Goal: Task Accomplishment & Management: Use online tool/utility

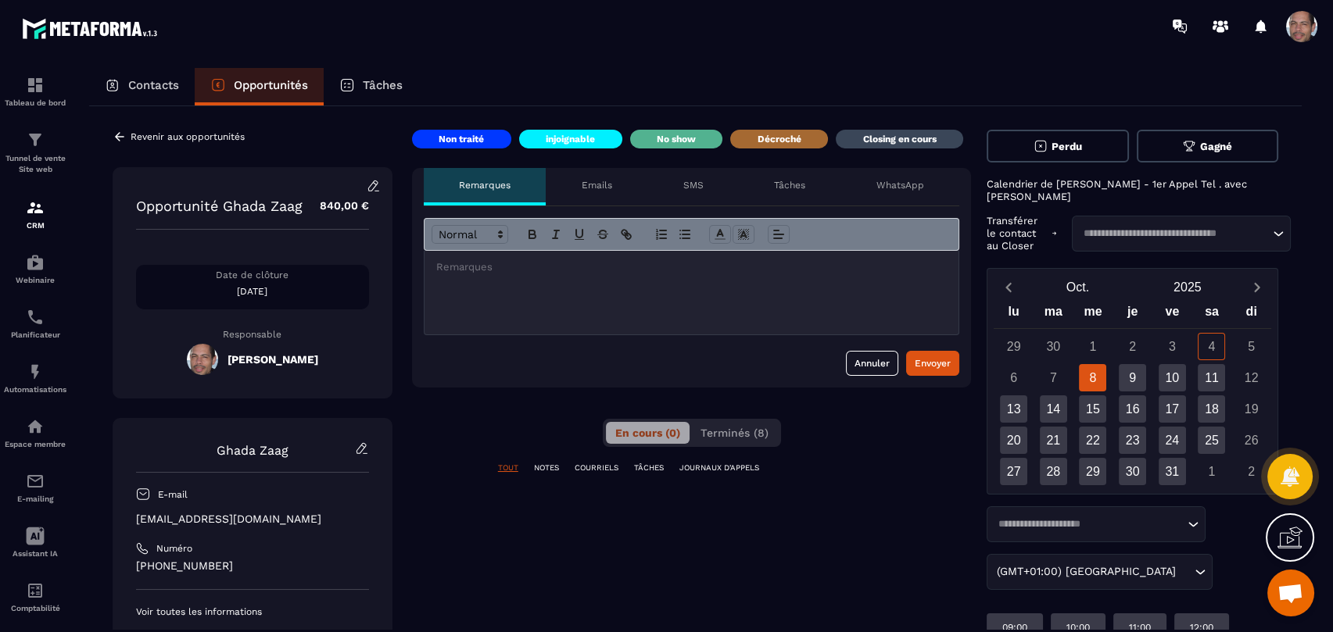
click at [921, 139] on p "Closing en cours" at bounding box center [899, 139] width 73 height 13
click at [769, 140] on p "Décroché" at bounding box center [779, 139] width 44 height 13
drag, startPoint x: 882, startPoint y: 130, endPoint x: 882, endPoint y: 138, distance: 8.6
click at [882, 138] on div "Closing en cours" at bounding box center [899, 139] width 127 height 19
click at [933, 356] on div "Envoyer" at bounding box center [933, 364] width 36 height 16
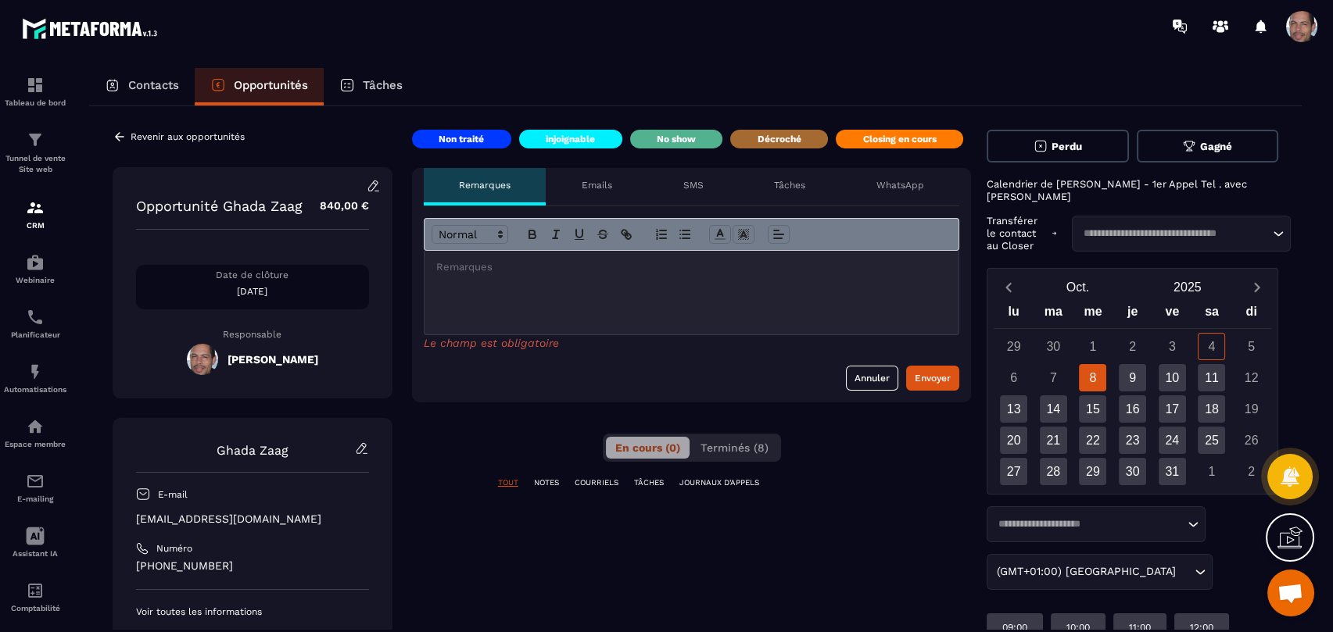
click at [569, 273] on p at bounding box center [691, 267] width 511 height 14
click at [807, 186] on div "Tâches" at bounding box center [790, 187] width 102 height 38
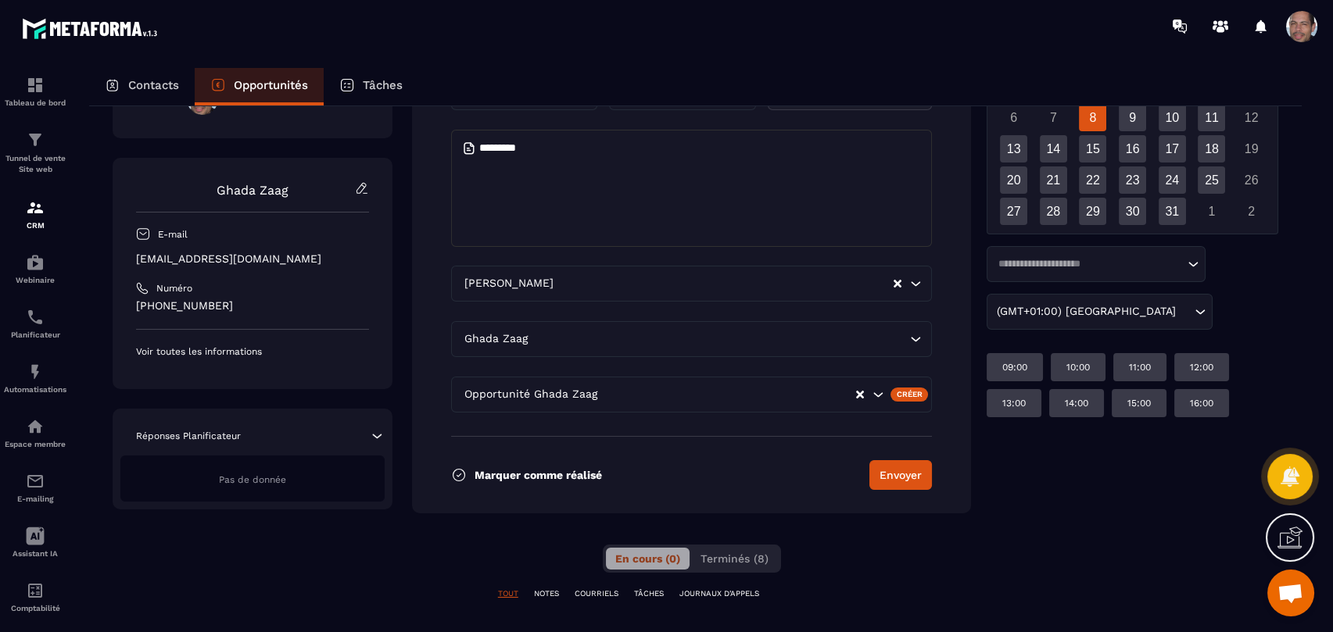
scroll to position [87, 0]
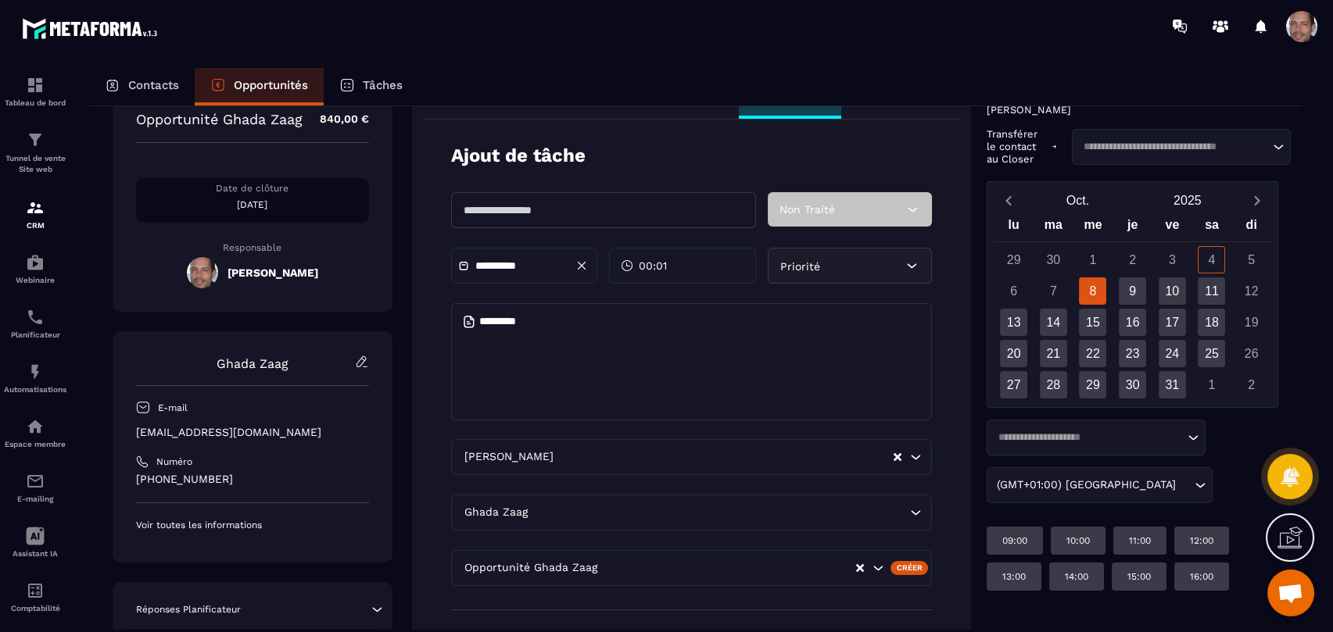
click at [908, 209] on icon at bounding box center [912, 210] width 16 height 16
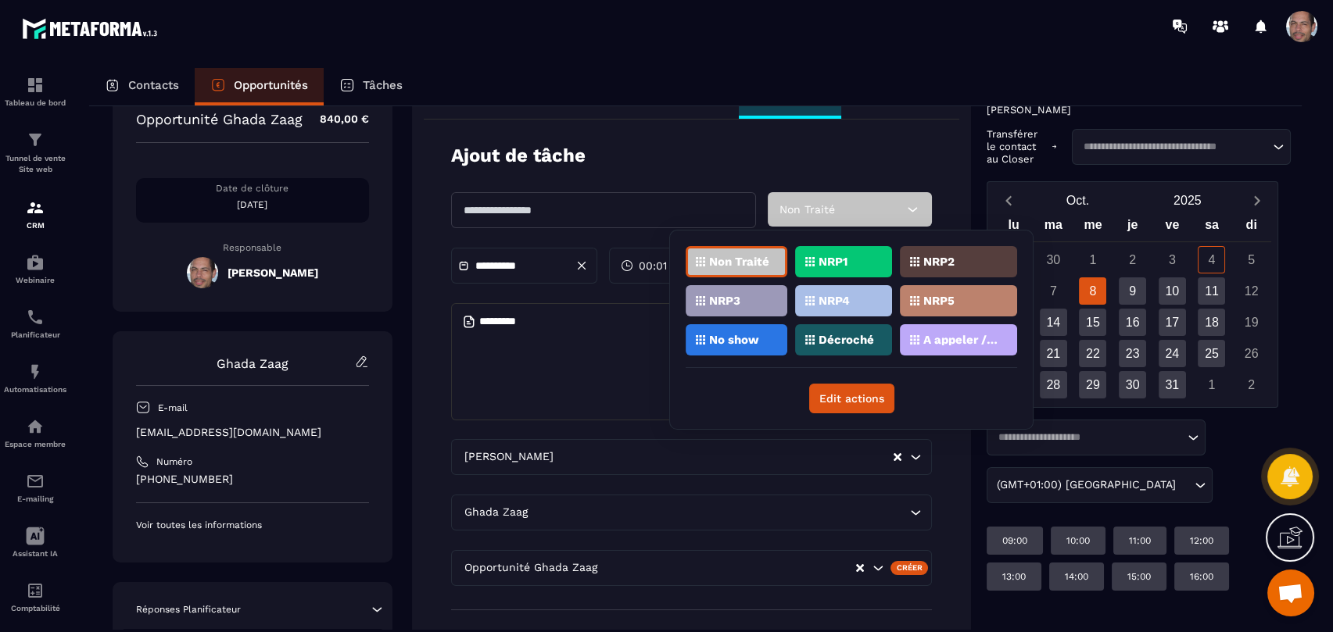
click at [908, 209] on icon at bounding box center [912, 210] width 16 height 16
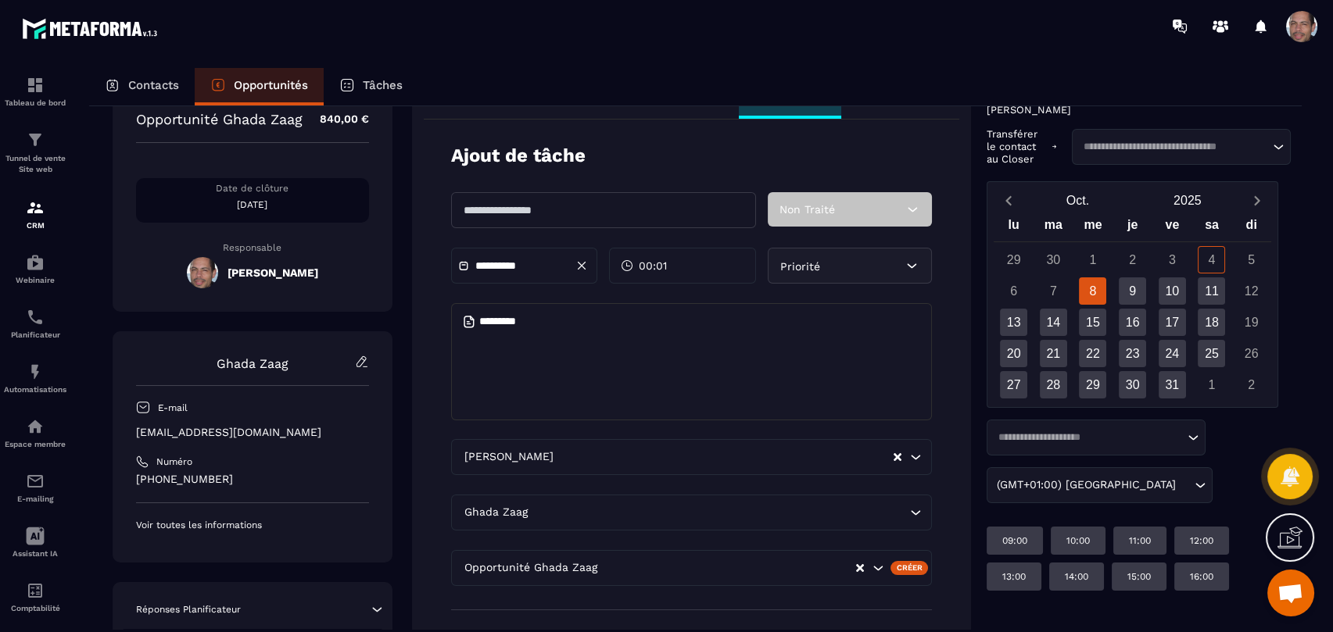
scroll to position [0, 0]
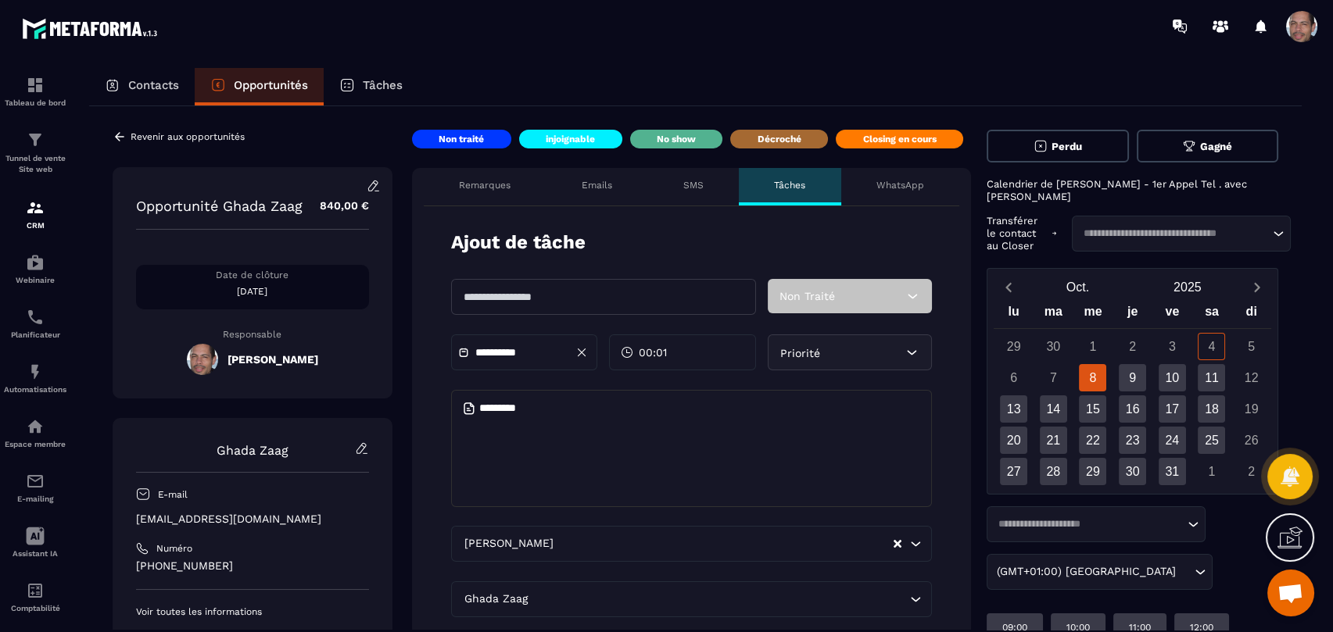
click at [911, 177] on div "WhatsApp" at bounding box center [900, 187] width 119 height 38
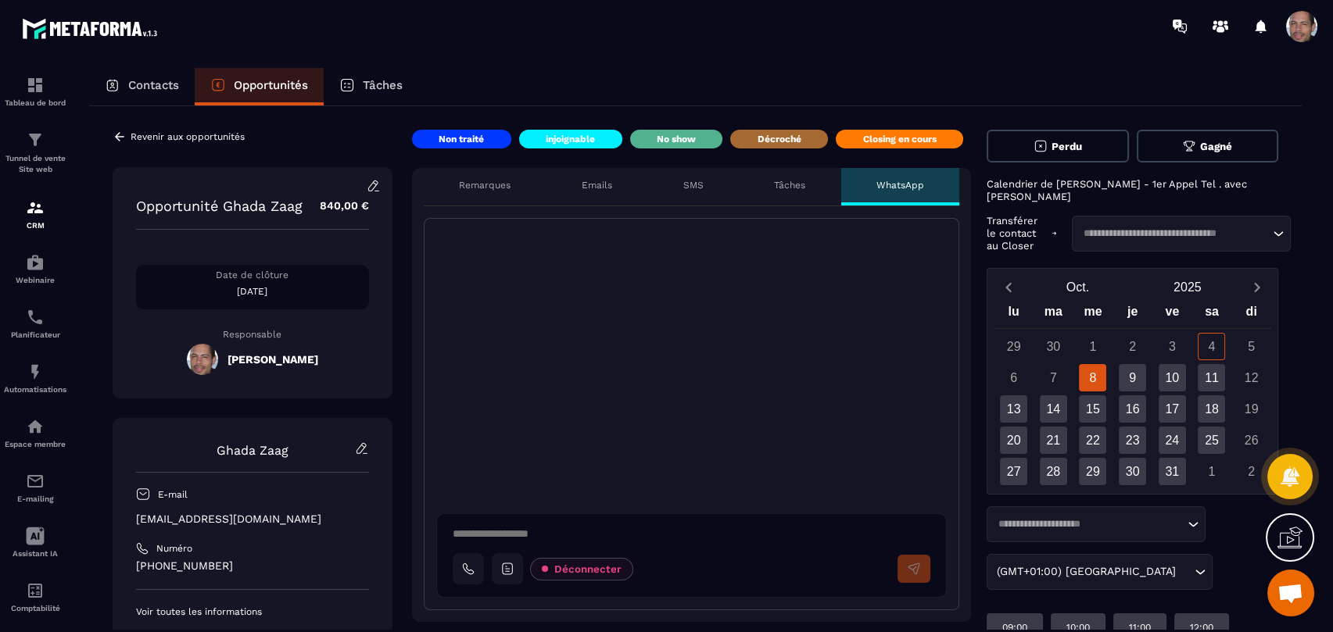
click at [461, 192] on div "Remarques" at bounding box center [485, 187] width 123 height 38
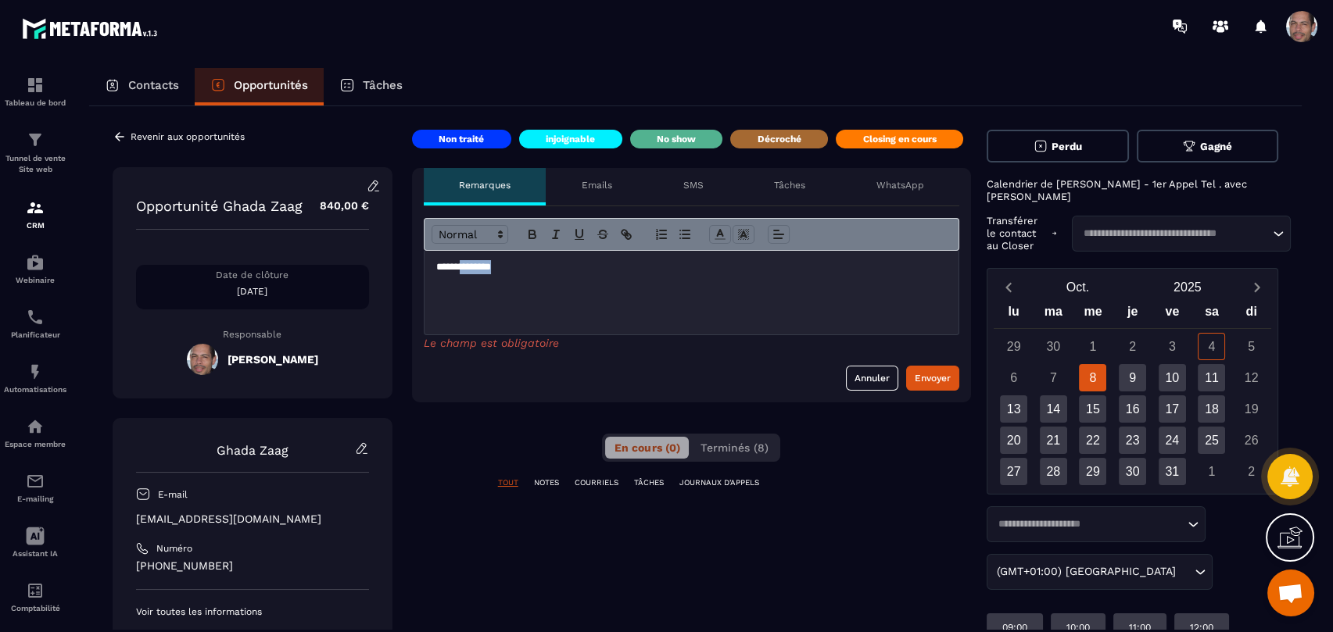
drag, startPoint x: 465, startPoint y: 264, endPoint x: 542, endPoint y: 267, distance: 77.4
click at [547, 267] on p "**********" at bounding box center [691, 267] width 511 height 14
click at [954, 374] on button "Envoyer" at bounding box center [932, 378] width 53 height 25
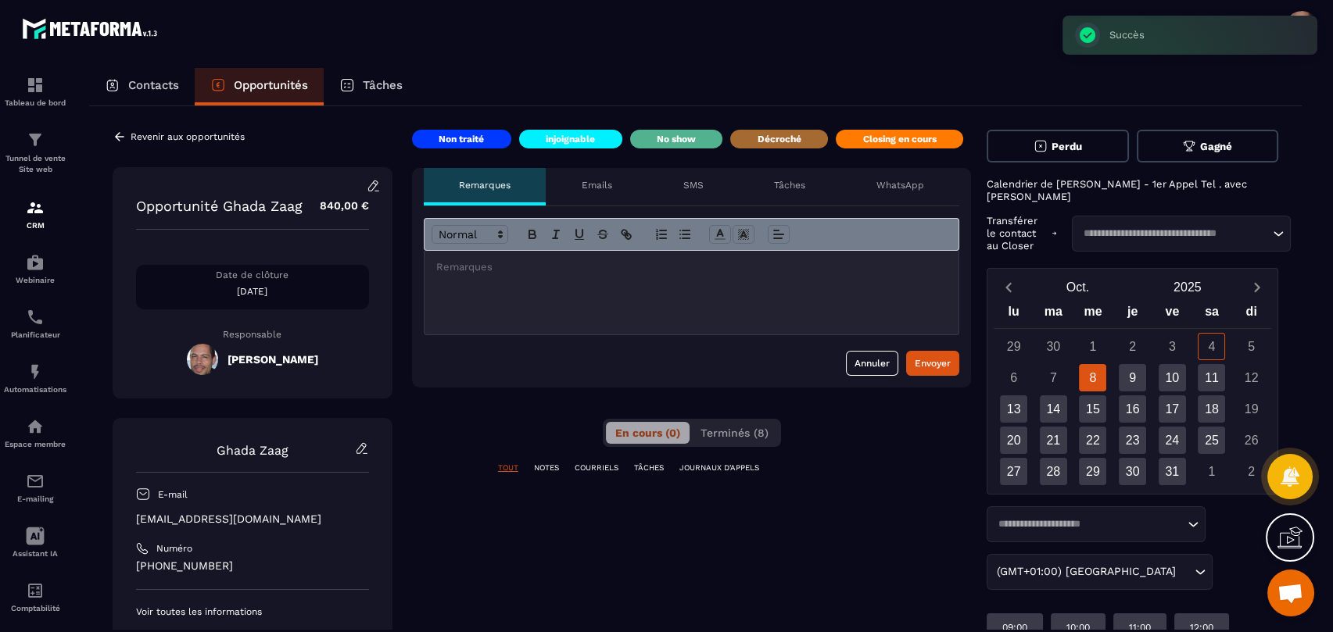
click at [123, 131] on icon at bounding box center [120, 137] width 14 height 14
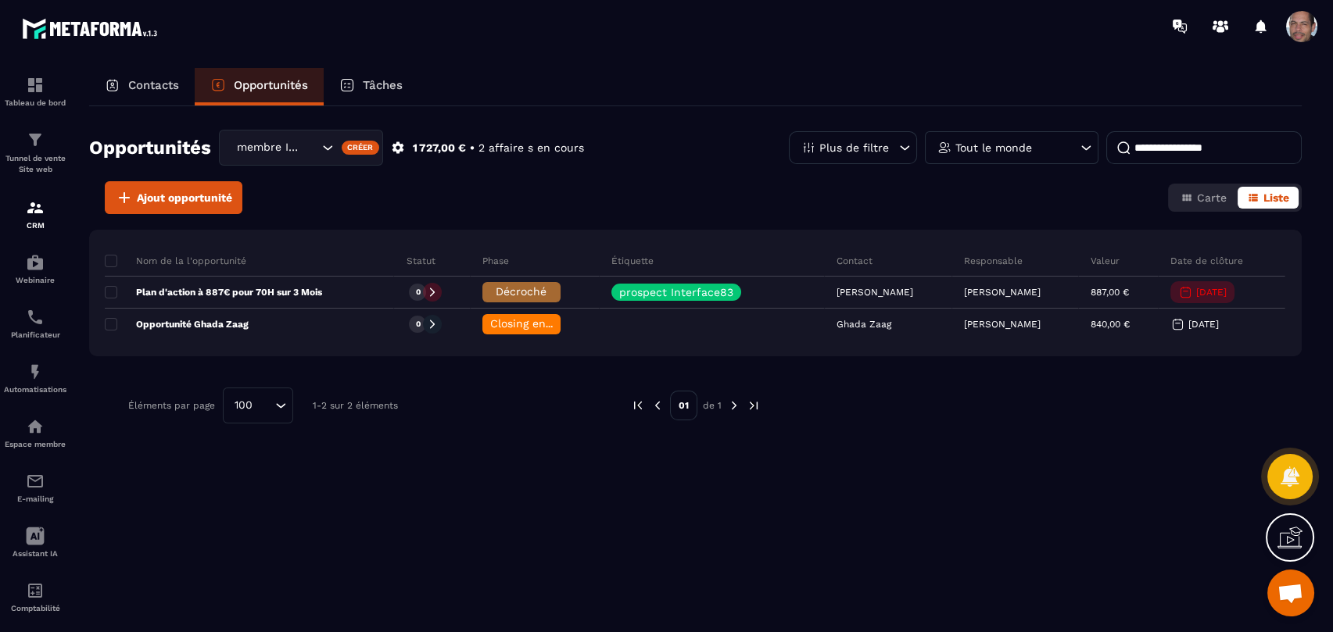
click at [1301, 292] on div "Contacts Opportunités Tâches Opportunités membre Interface83 - 1227€ - 887€ Cré…" at bounding box center [695, 364] width 1244 height 593
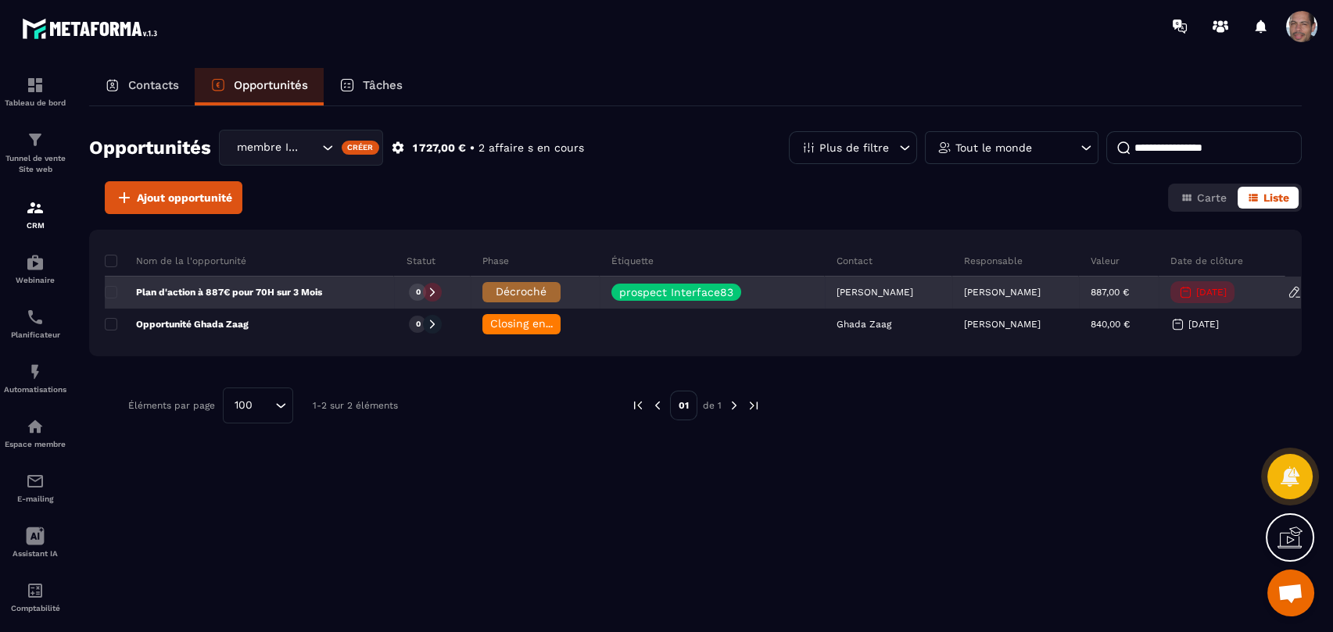
click at [1288, 292] on icon at bounding box center [1294, 292] width 14 height 14
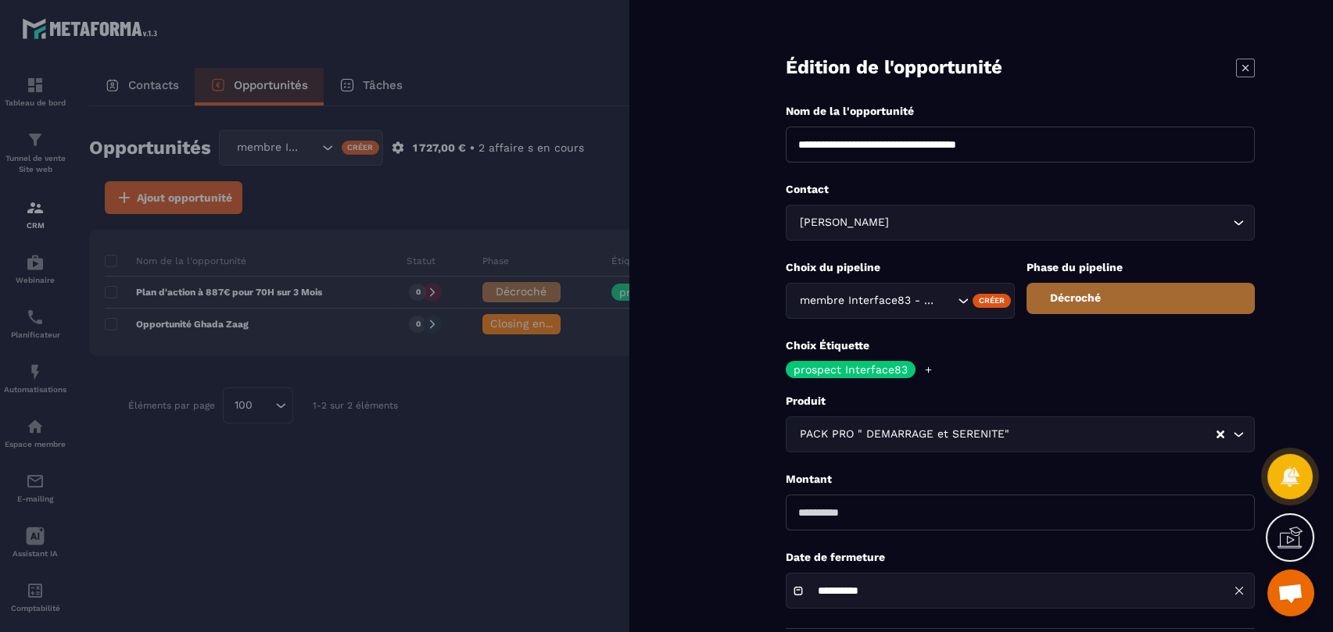
click at [571, 61] on div at bounding box center [666, 316] width 1333 height 632
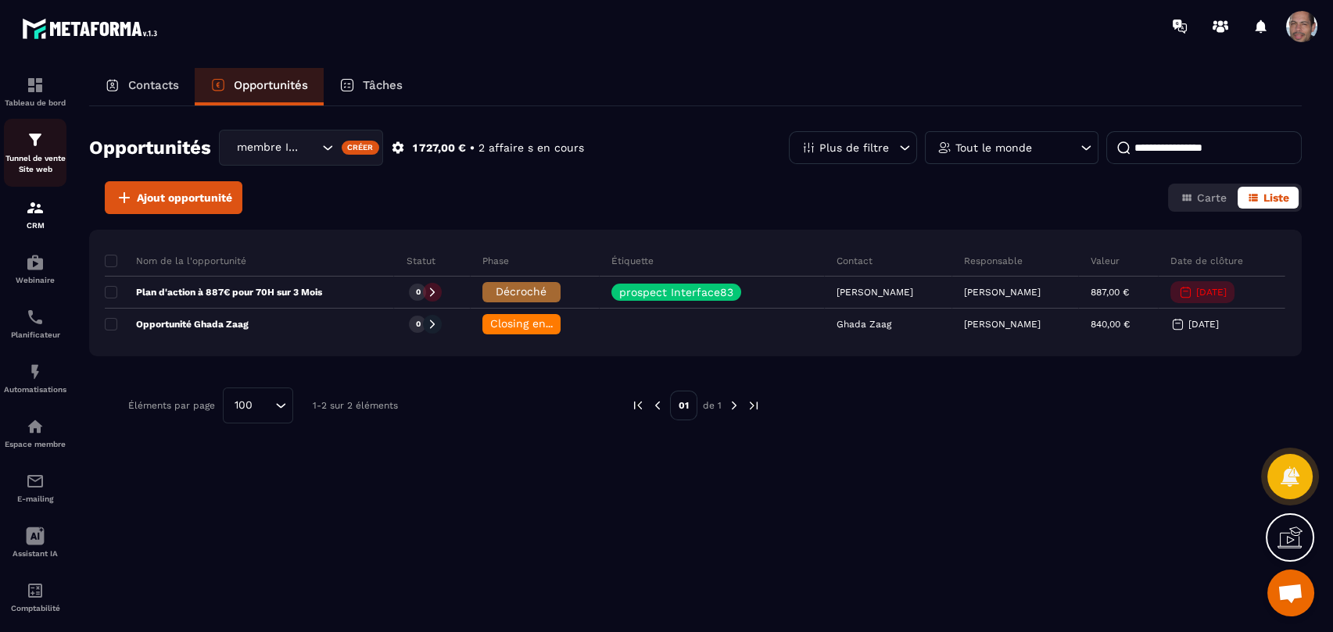
click at [37, 147] on img at bounding box center [35, 140] width 19 height 19
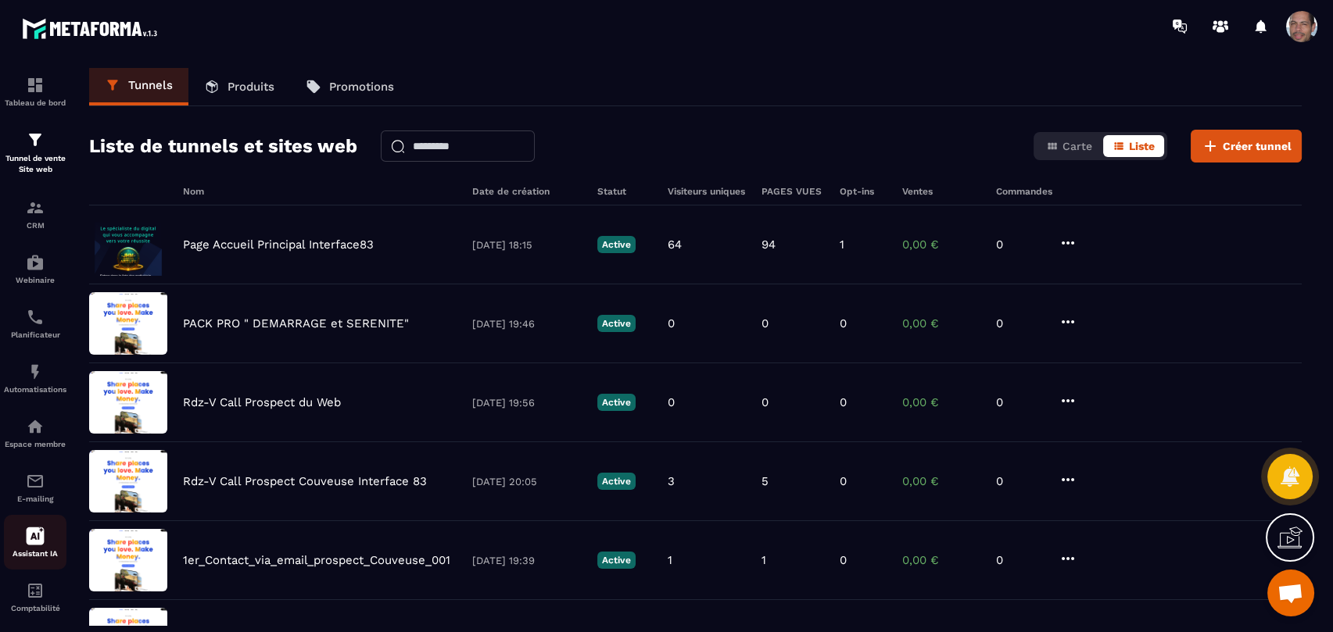
scroll to position [21, 0]
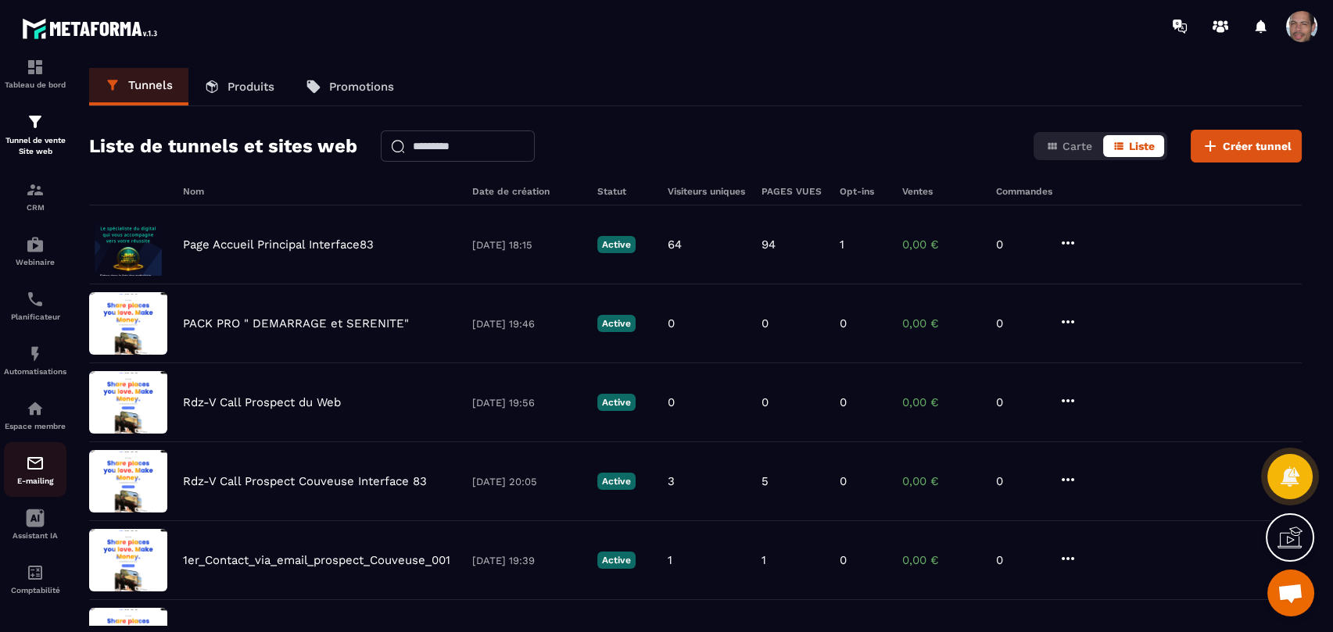
click at [44, 465] on img at bounding box center [35, 463] width 19 height 19
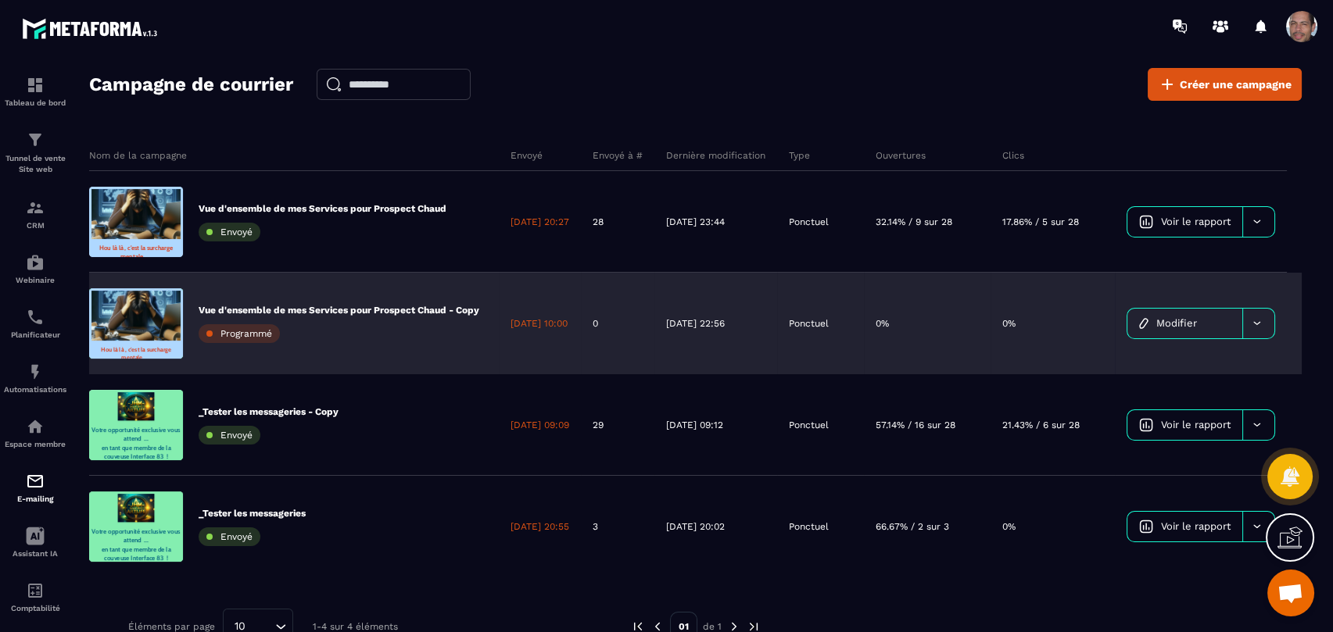
click at [1197, 320] on span "Modifier" at bounding box center [1176, 323] width 41 height 12
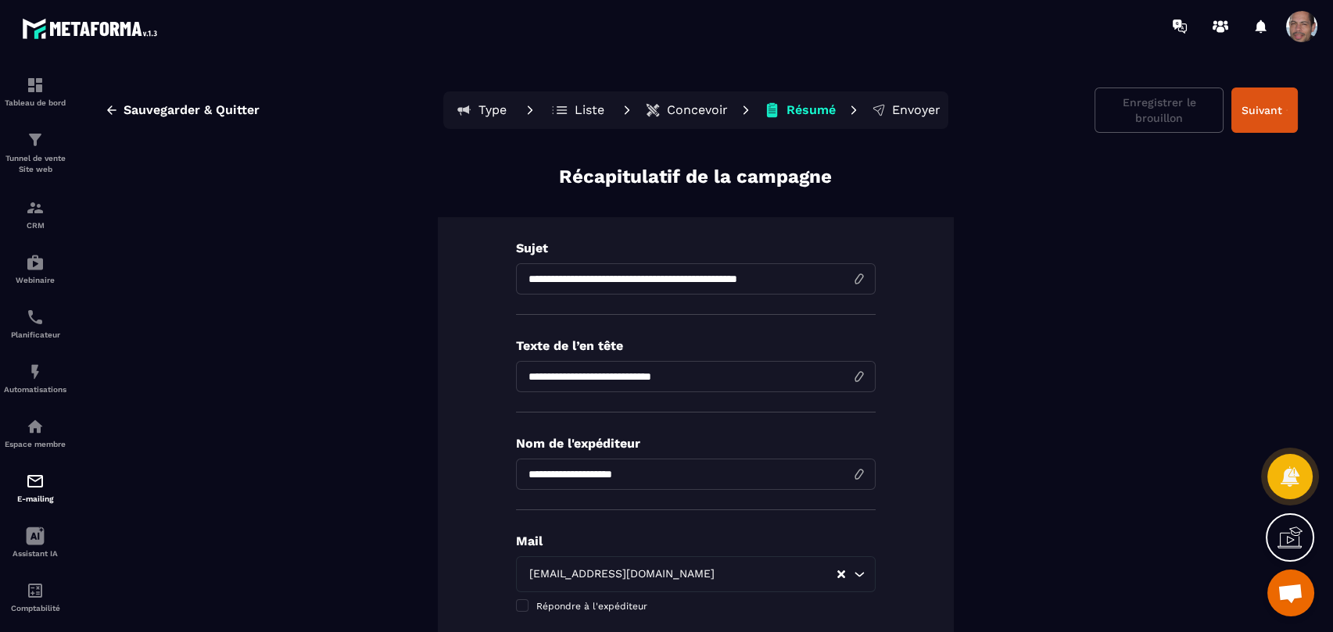
click at [675, 117] on button "Concevoir" at bounding box center [686, 110] width 92 height 31
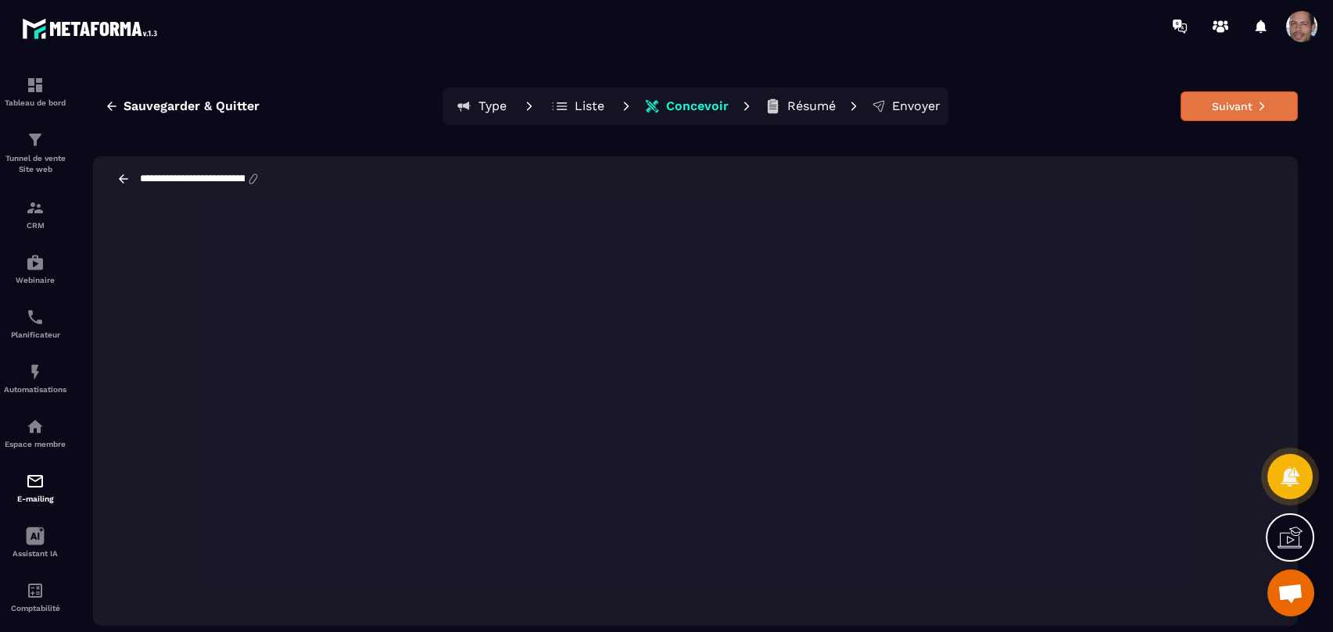
click at [1233, 111] on button "Suivant" at bounding box center [1238, 106] width 117 height 30
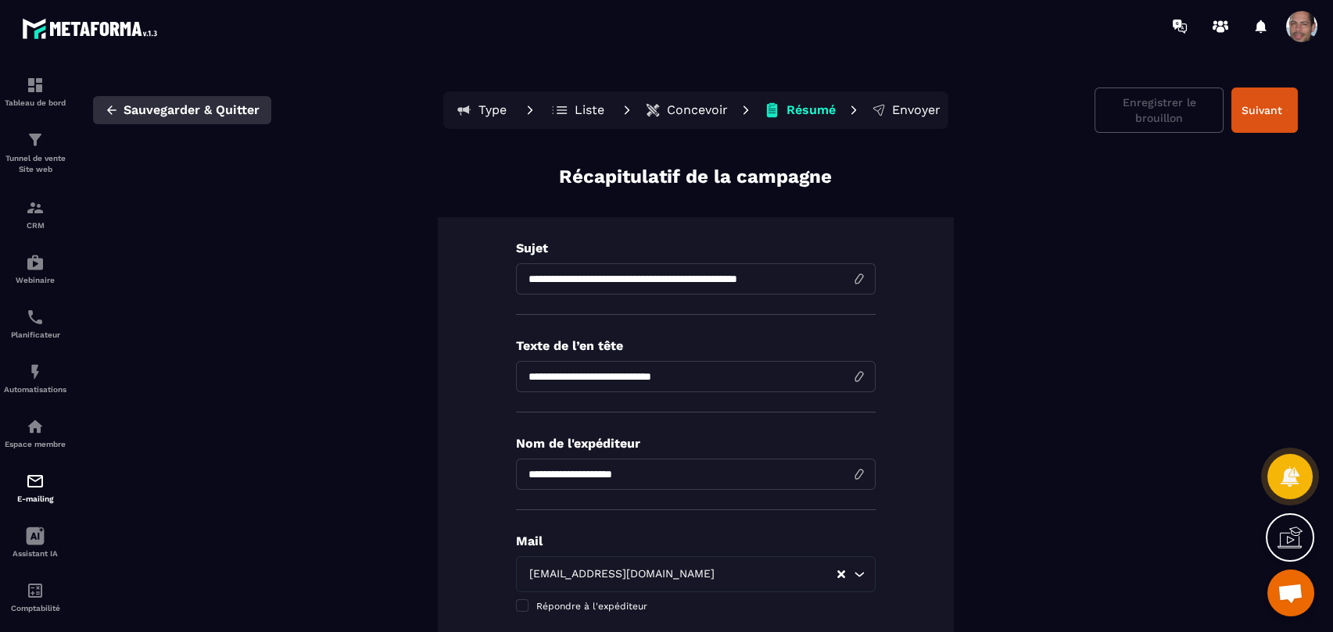
click at [178, 124] on button "Sauvegarder & Quitter" at bounding box center [182, 110] width 178 height 28
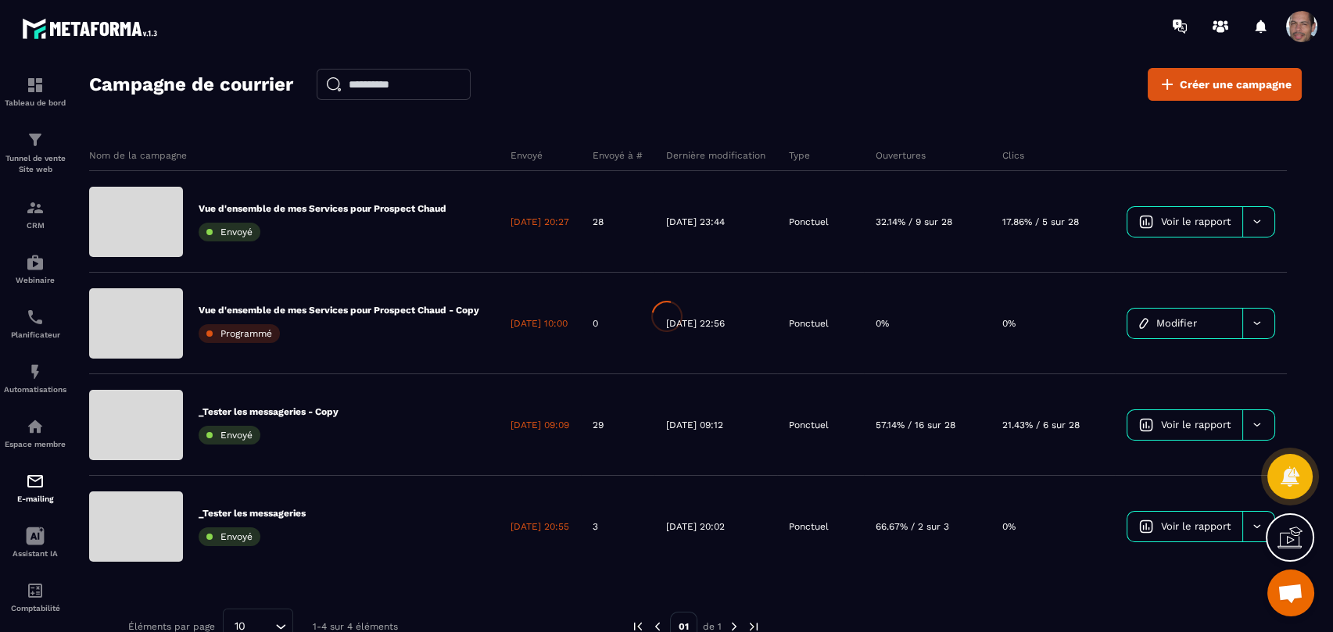
click at [182, 117] on div at bounding box center [666, 316] width 1333 height 632
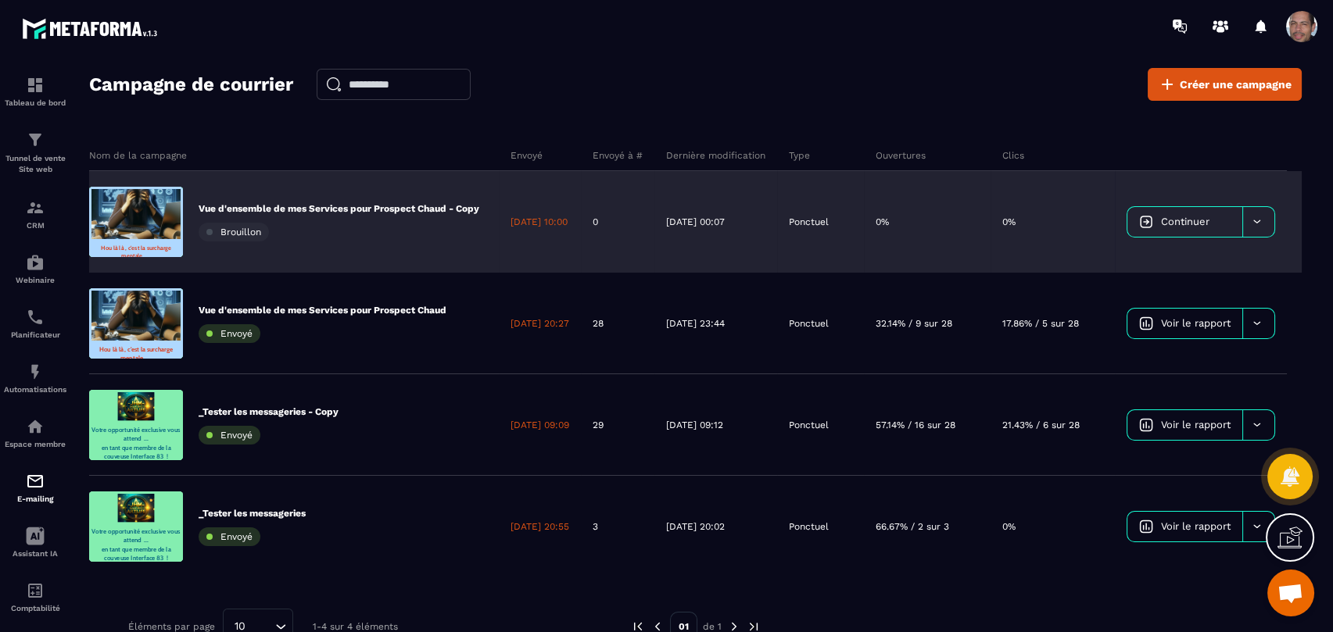
click at [1262, 220] on icon at bounding box center [1257, 222] width 12 height 12
click at [1184, 224] on link "Continuer" at bounding box center [1184, 222] width 115 height 30
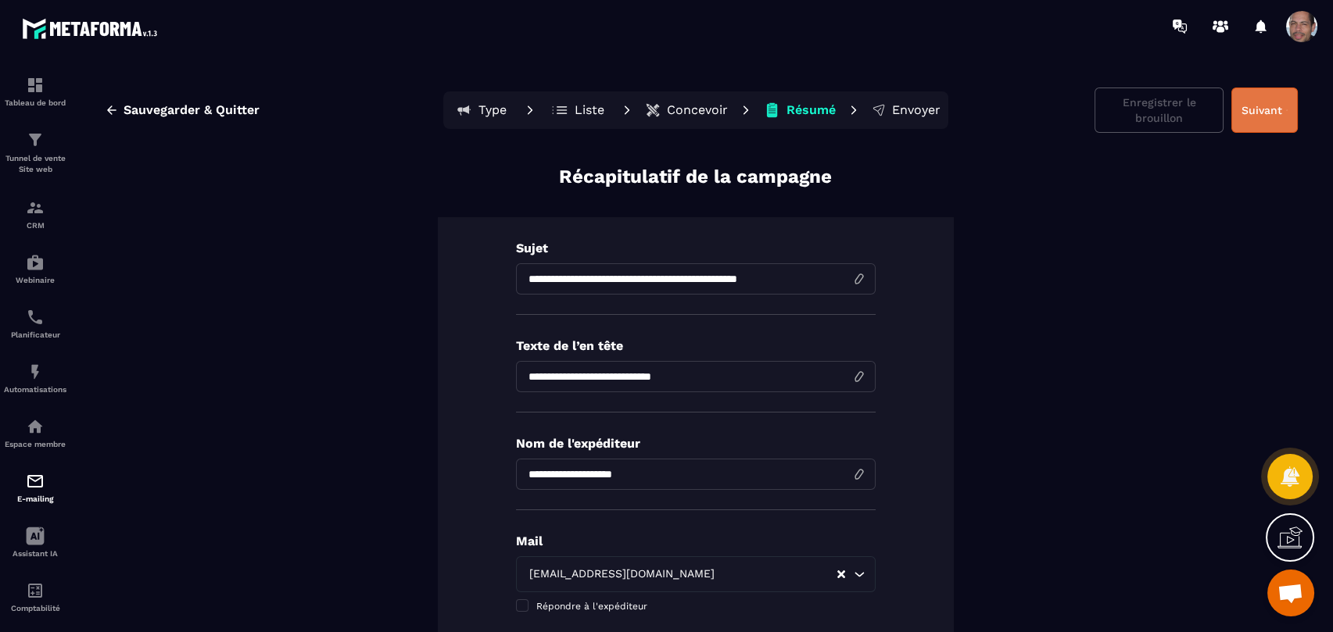
click at [1250, 120] on button "Suivant" at bounding box center [1264, 110] width 66 height 45
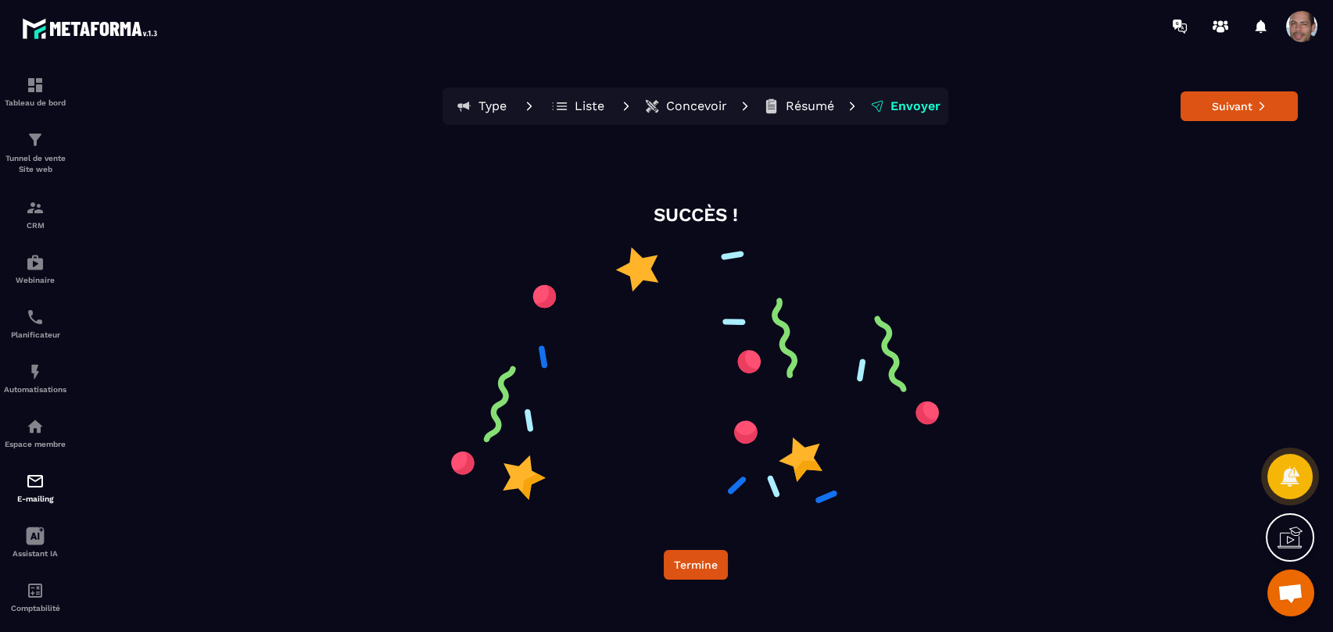
click at [801, 105] on p "Résumé" at bounding box center [810, 106] width 48 height 16
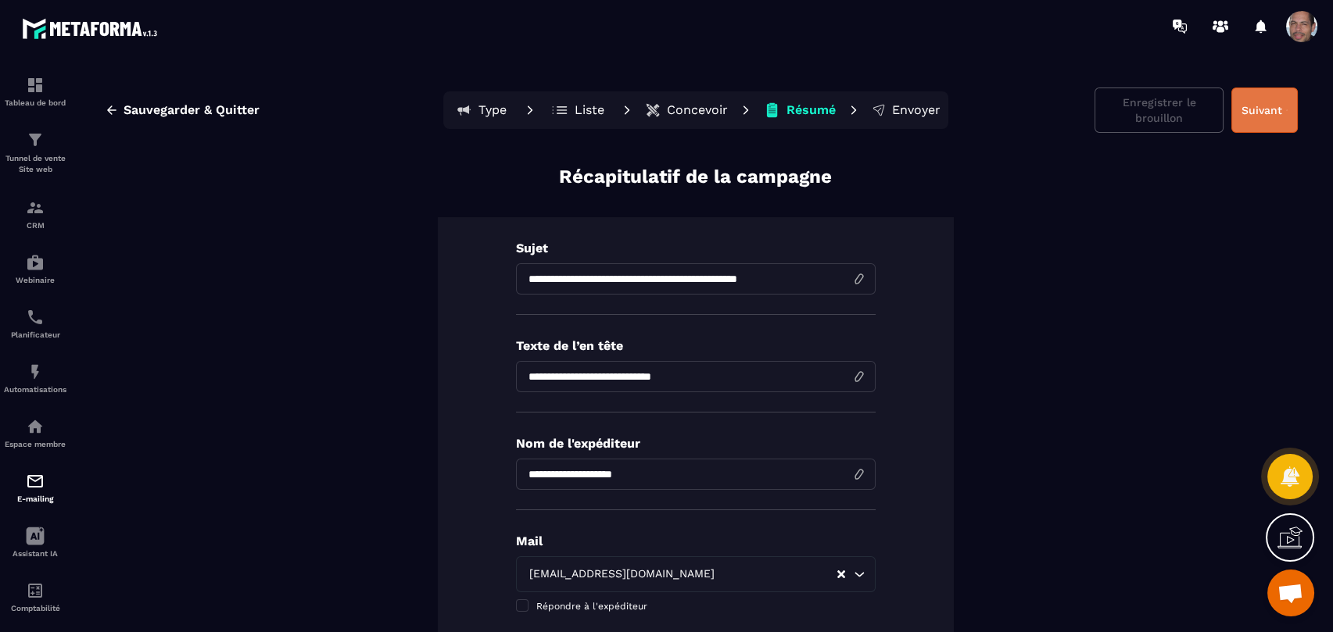
click at [1244, 104] on button "Suivant" at bounding box center [1264, 110] width 66 height 45
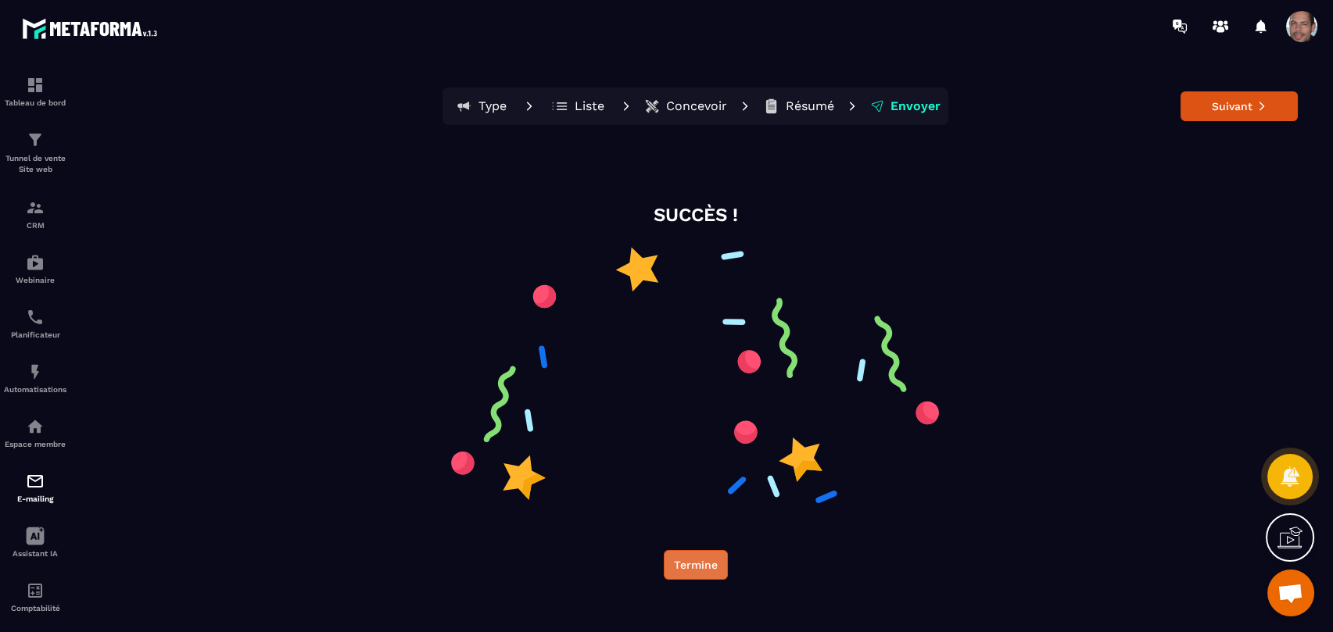
click at [686, 553] on button "Termine" at bounding box center [696, 565] width 64 height 30
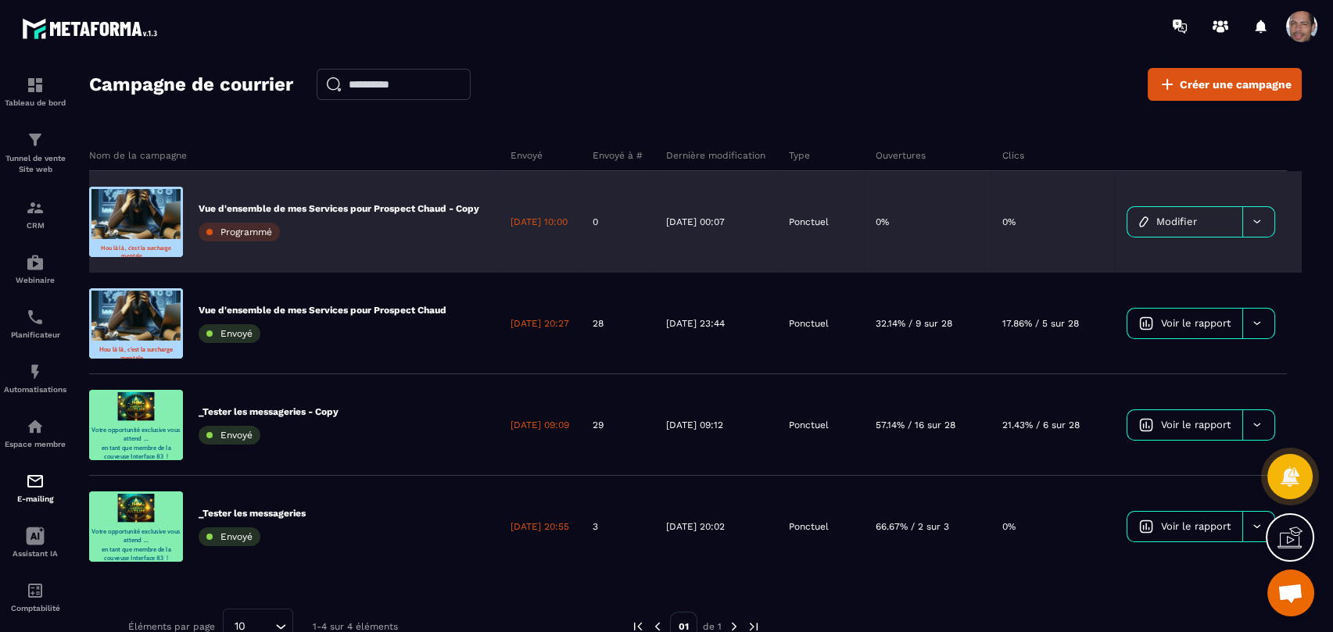
click at [1305, 27] on span at bounding box center [1301, 26] width 31 height 31
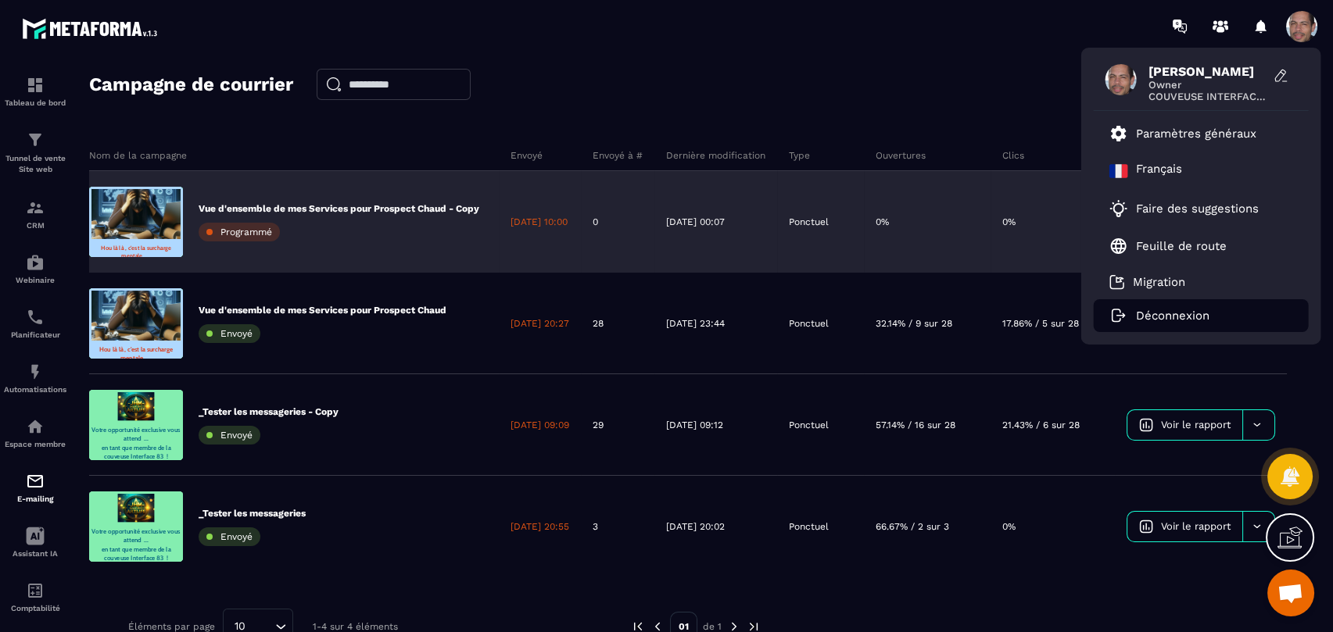
click at [1186, 317] on p "Déconnexion" at bounding box center [1172, 316] width 73 height 14
